Goal: Information Seeking & Learning: Compare options

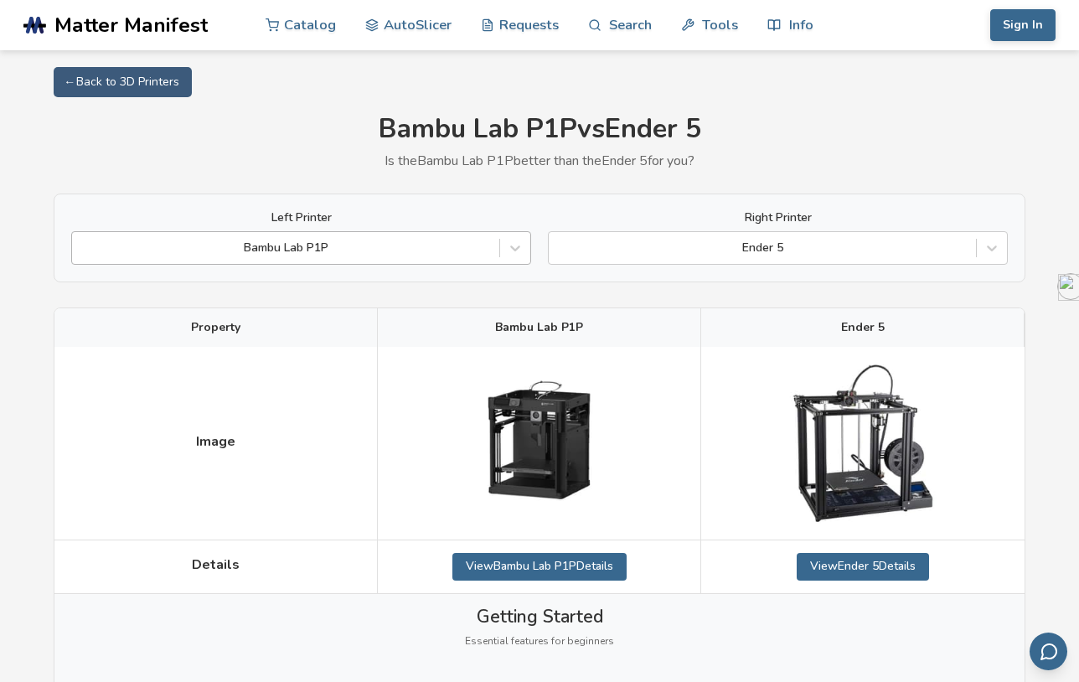
click at [431, 253] on div at bounding box center [285, 248] width 411 height 17
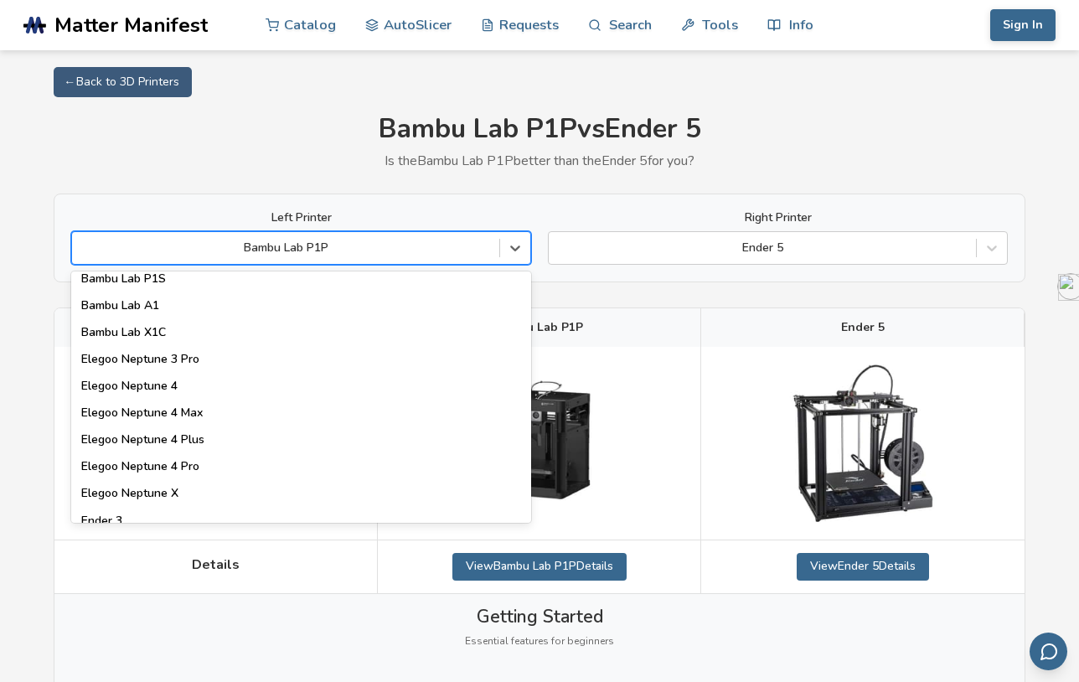
scroll to position [1257, 0]
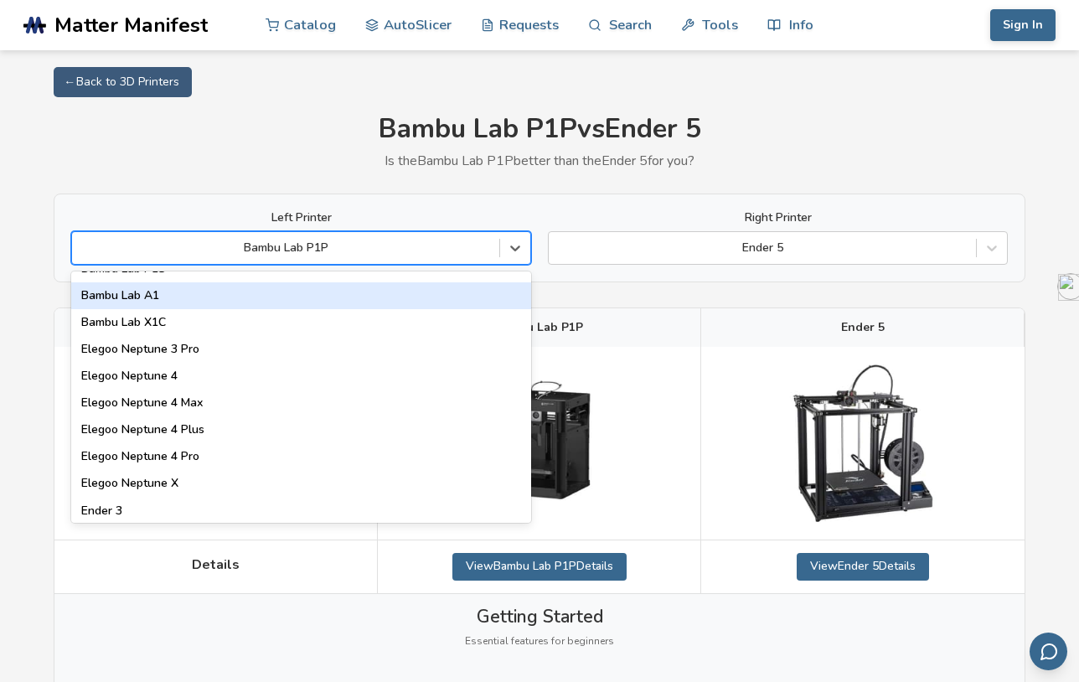
click at [155, 303] on div "Bambu Lab A1" at bounding box center [301, 295] width 460 height 27
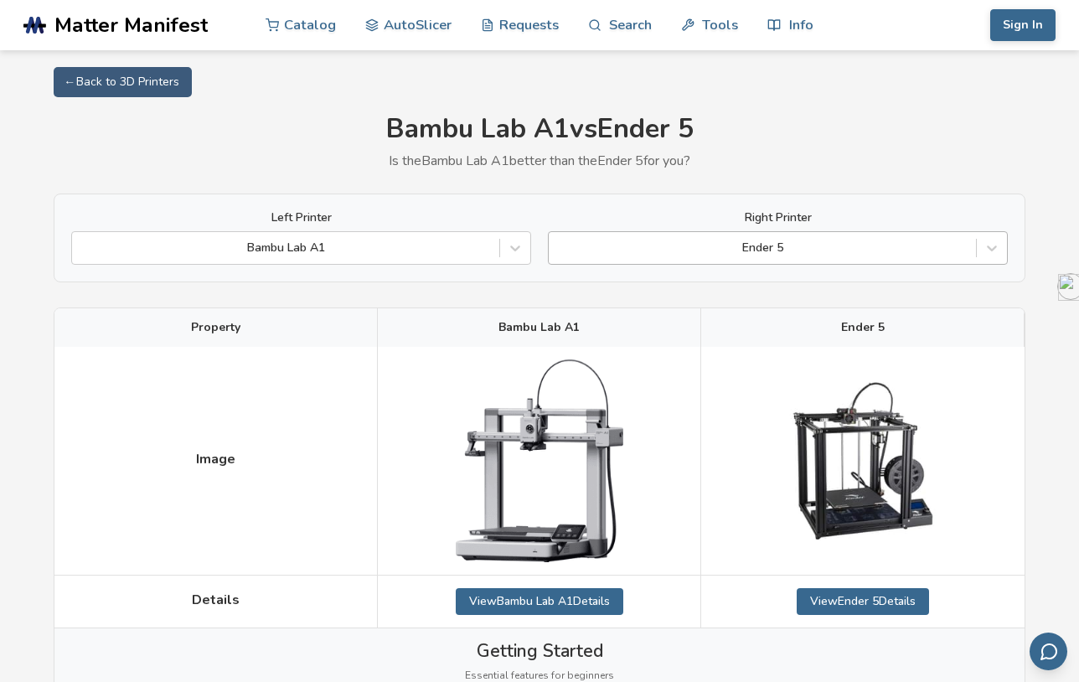
click at [698, 253] on div at bounding box center [762, 248] width 411 height 17
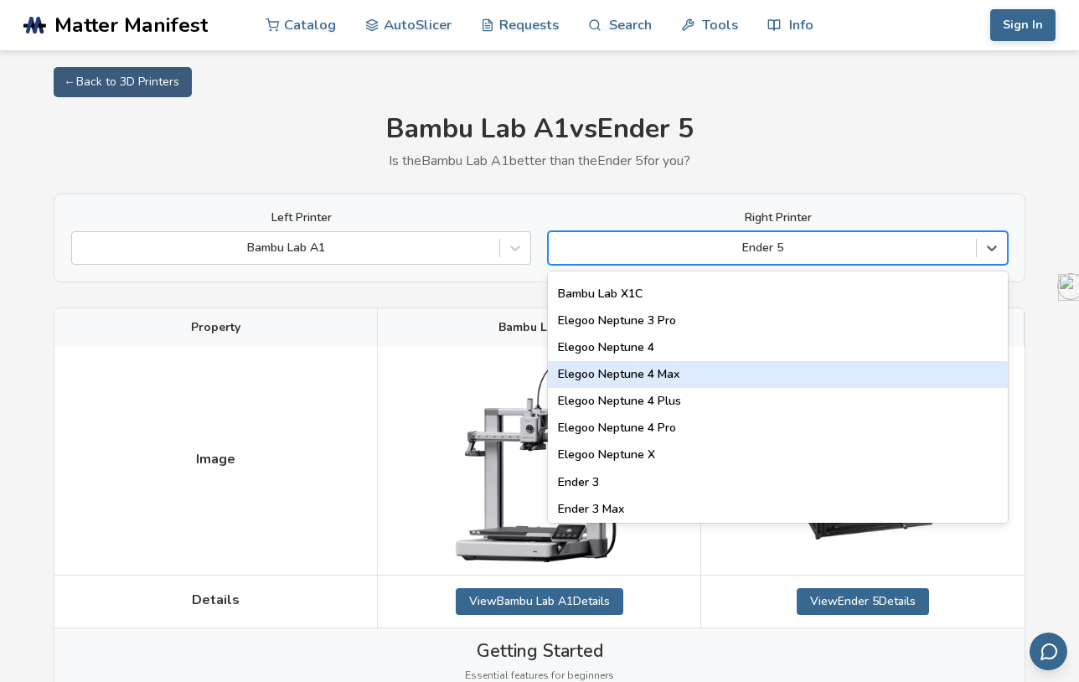
scroll to position [1341, 0]
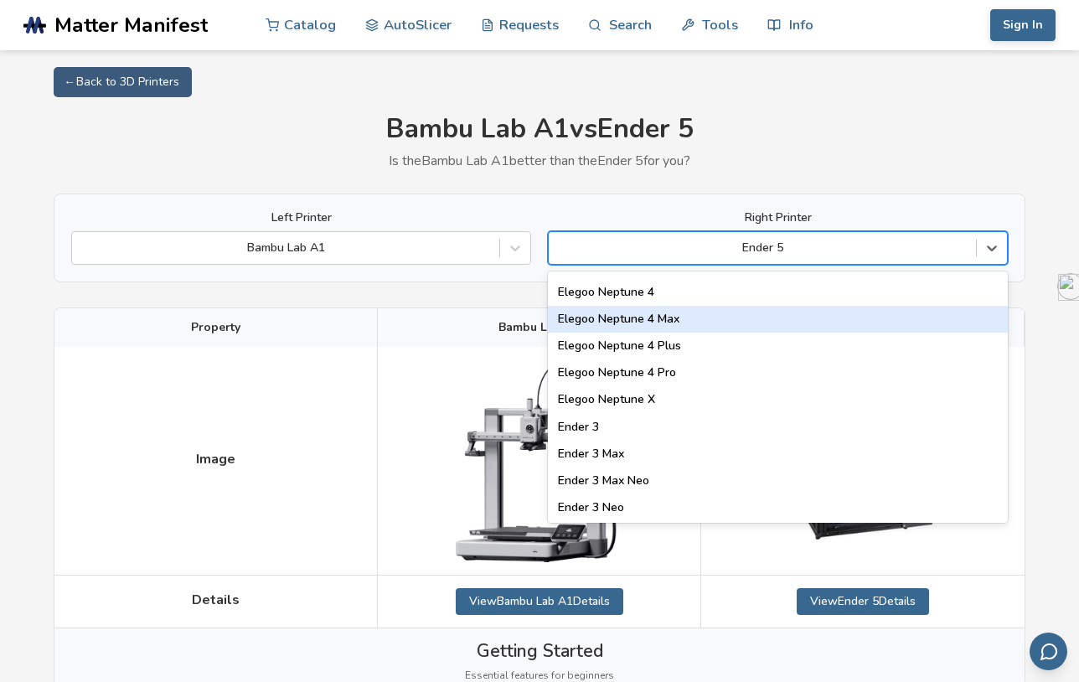
click at [680, 327] on div "Elegoo Neptune 4 Max" at bounding box center [778, 319] width 460 height 27
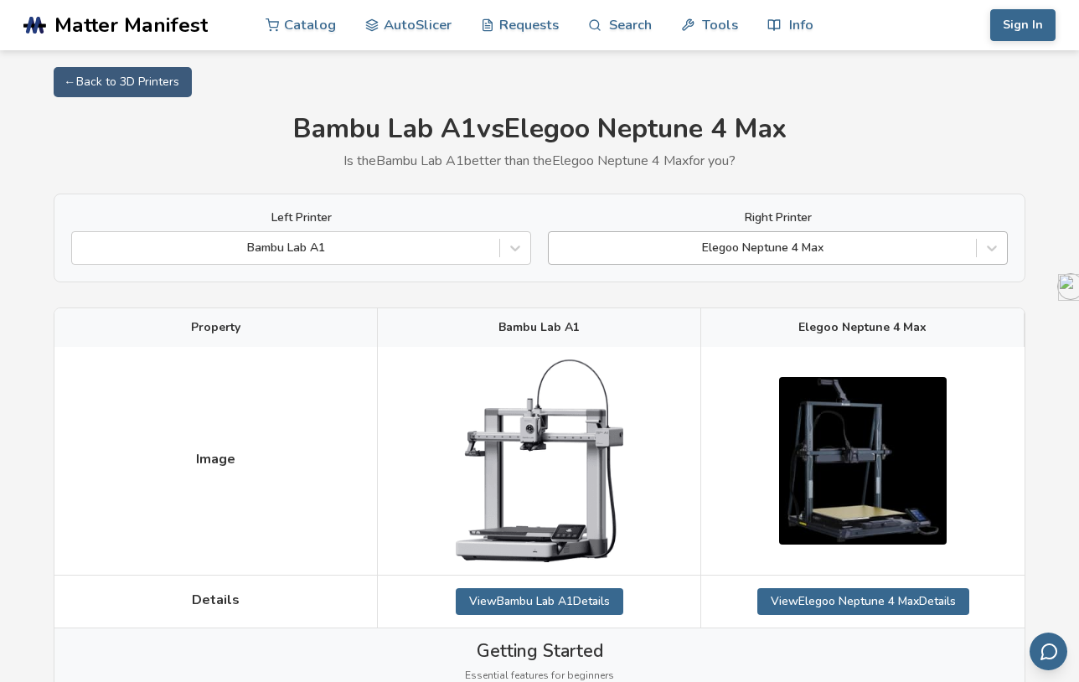
click at [861, 240] on div at bounding box center [762, 248] width 411 height 17
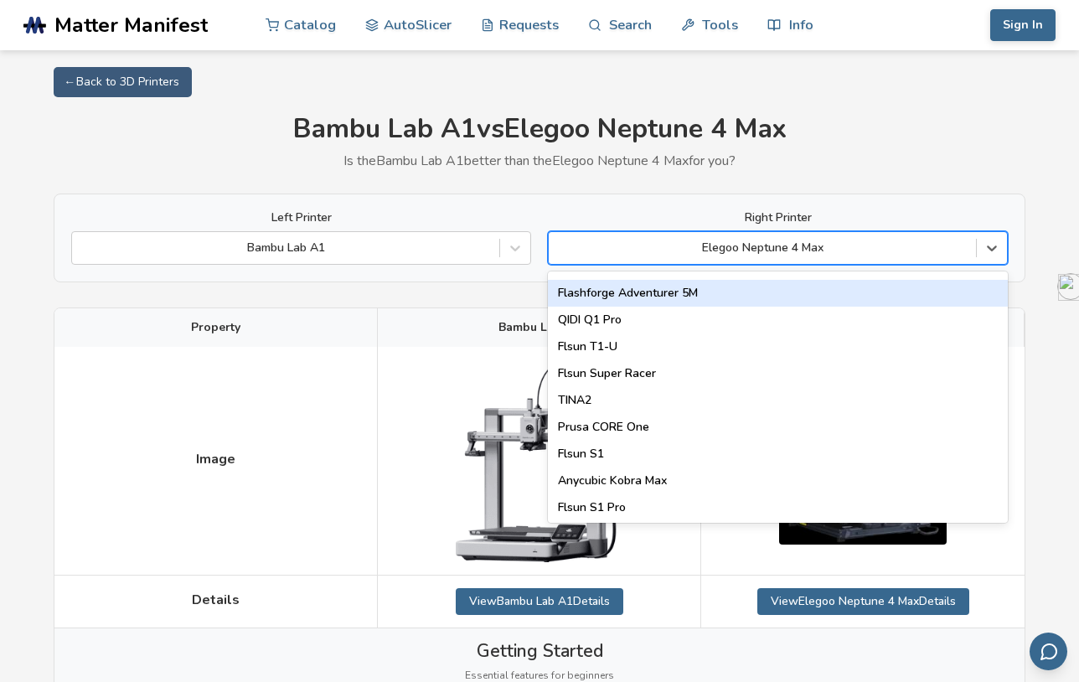
scroll to position [2149, 0]
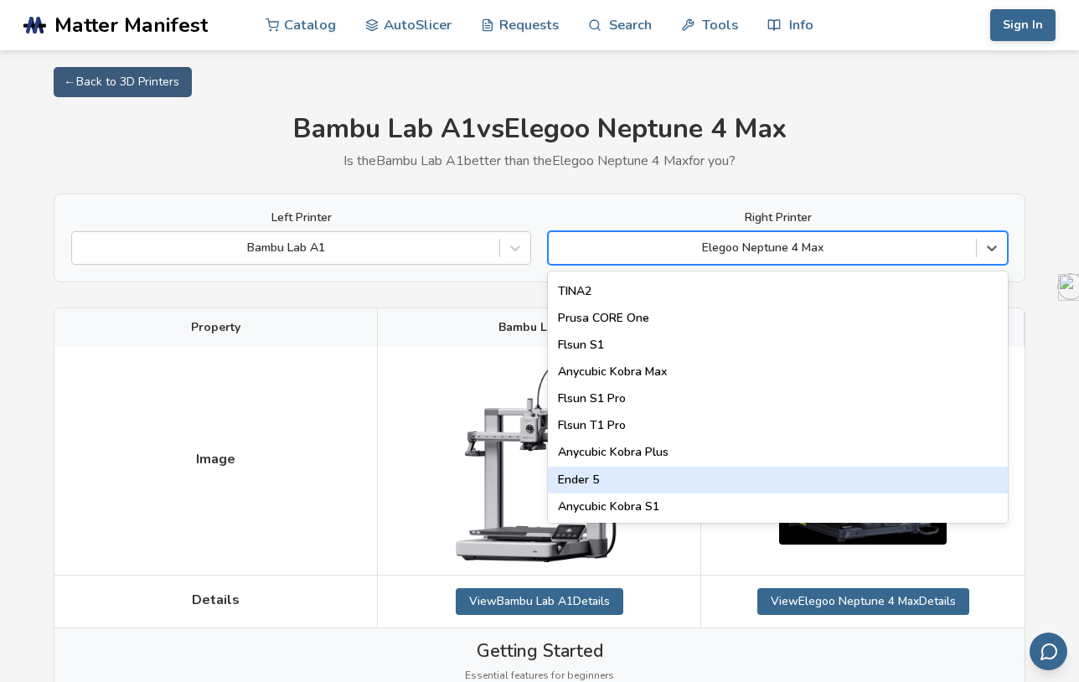
click at [677, 480] on div "Ender 5" at bounding box center [778, 480] width 460 height 27
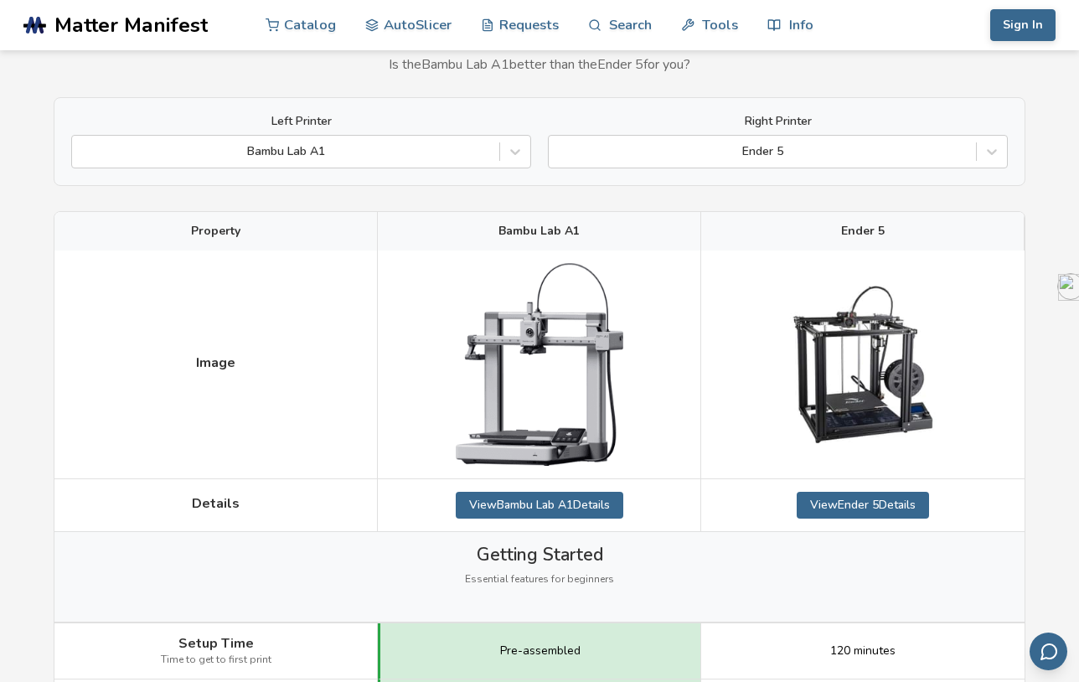
scroll to position [84, 0]
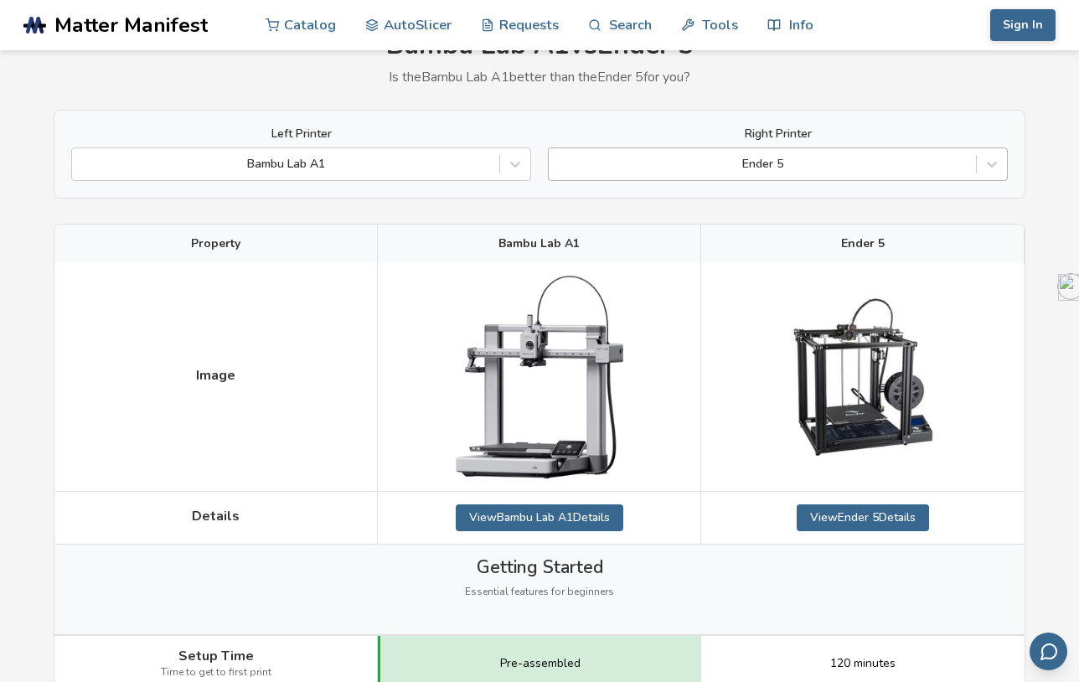
click at [847, 170] on div at bounding box center [762, 164] width 411 height 17
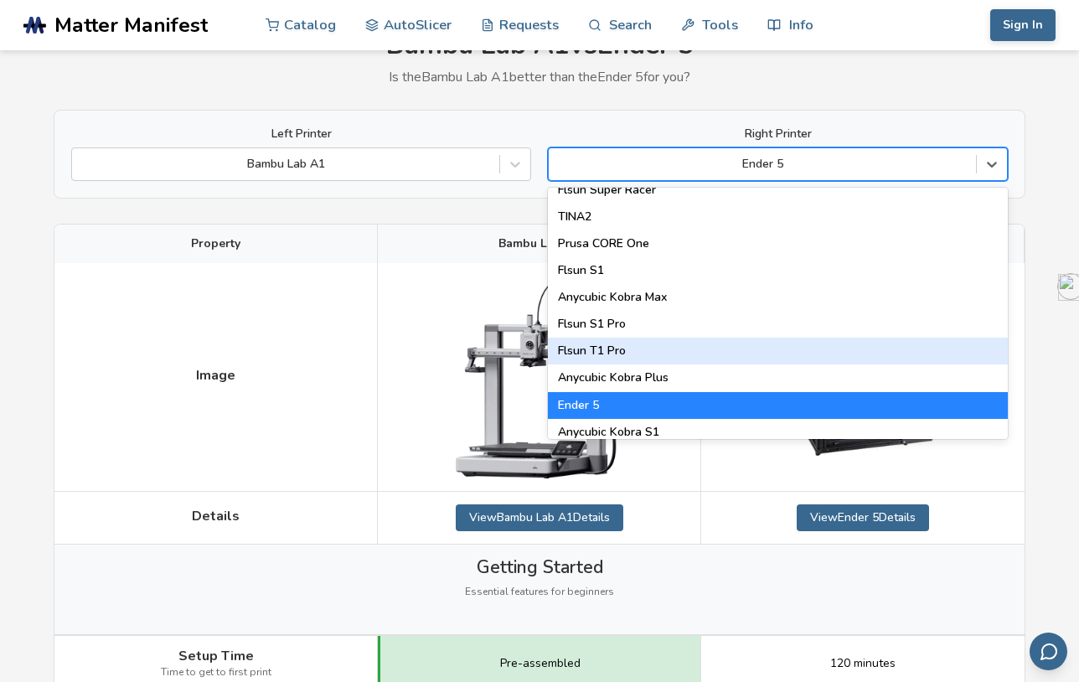
scroll to position [2149, 0]
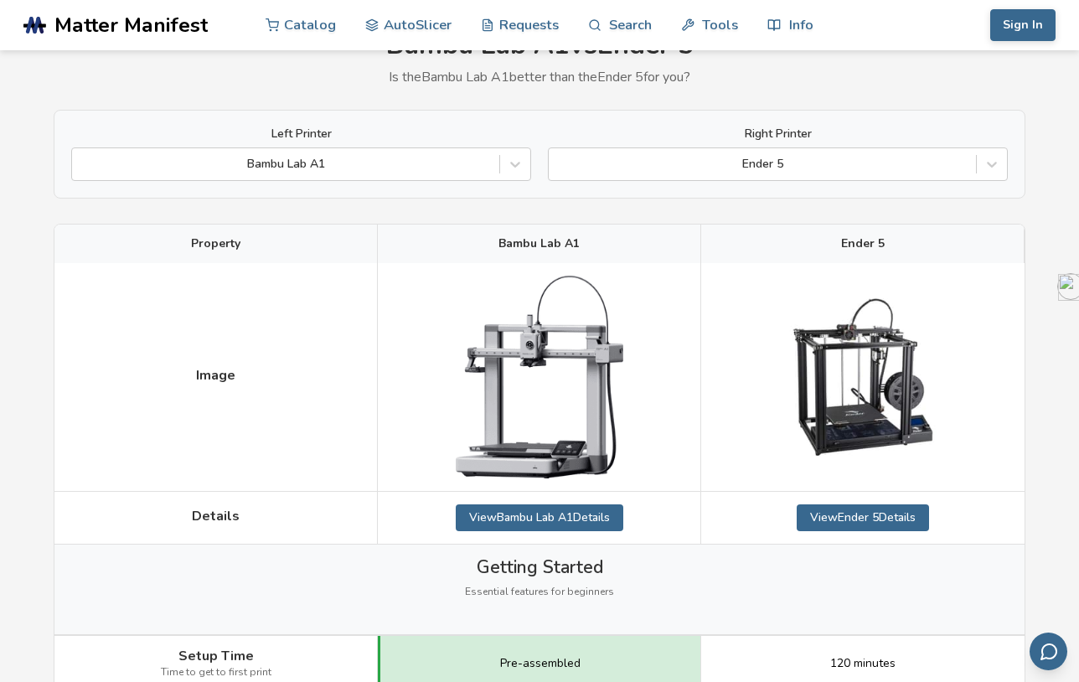
click at [737, 504] on div "View Ender 5 Details" at bounding box center [862, 518] width 323 height 53
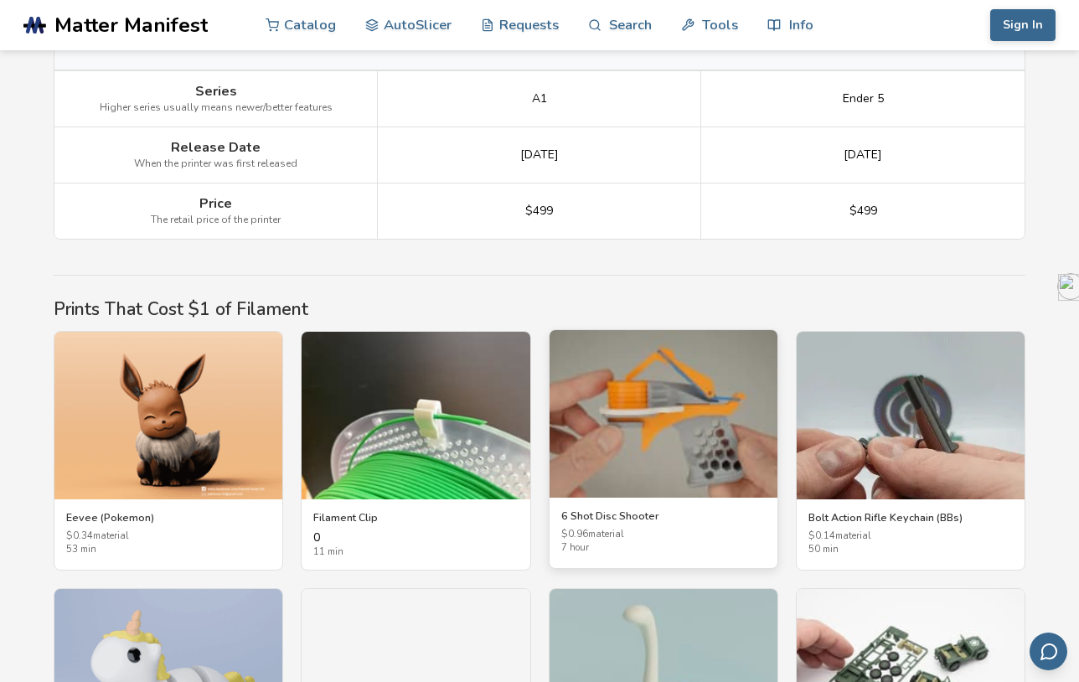
scroll to position [2933, 0]
